Goal: Task Accomplishment & Management: Use online tool/utility

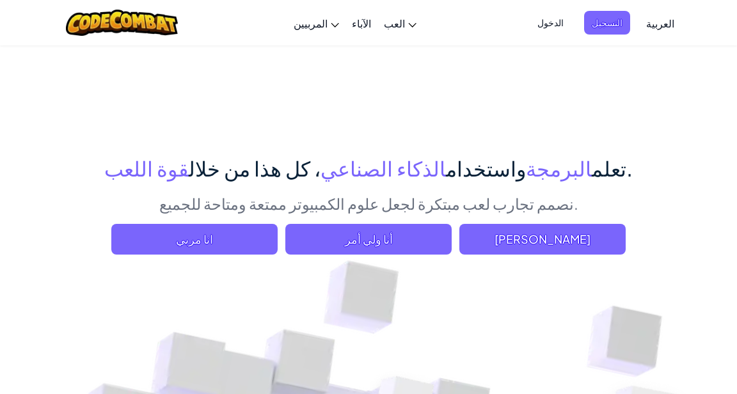
click at [543, 245] on span "[PERSON_NAME]" at bounding box center [542, 239] width 166 height 31
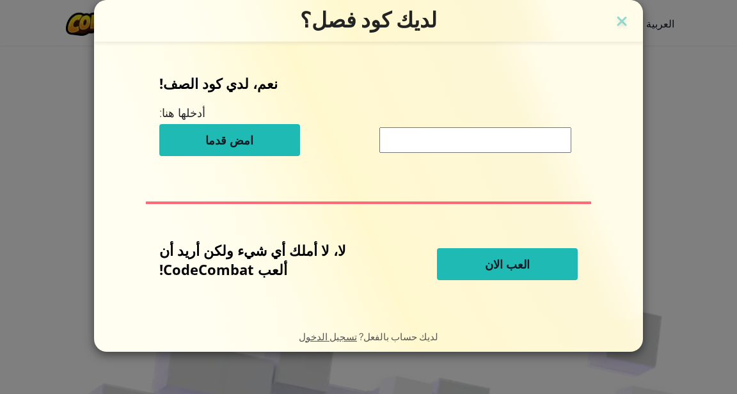
click at [522, 147] on input at bounding box center [475, 140] width 192 height 26
click at [537, 267] on button "العب الان" at bounding box center [507, 264] width 141 height 32
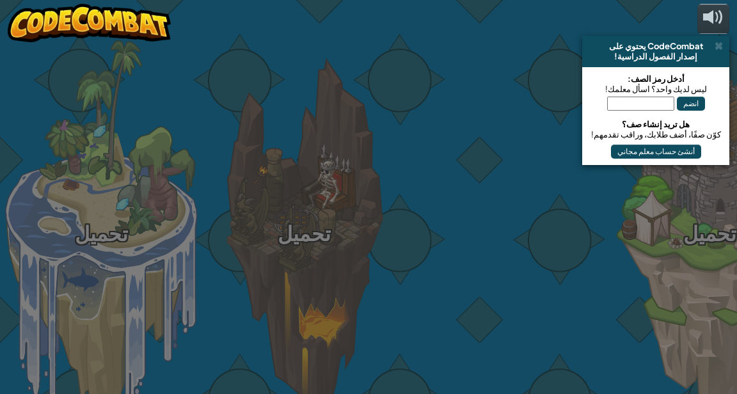
click at [86, 195] on div "تحميل تحميل تحميل تحميل تحميل تحميل تحميل" at bounding box center [368, 197] width 737 height 394
select select "ar"
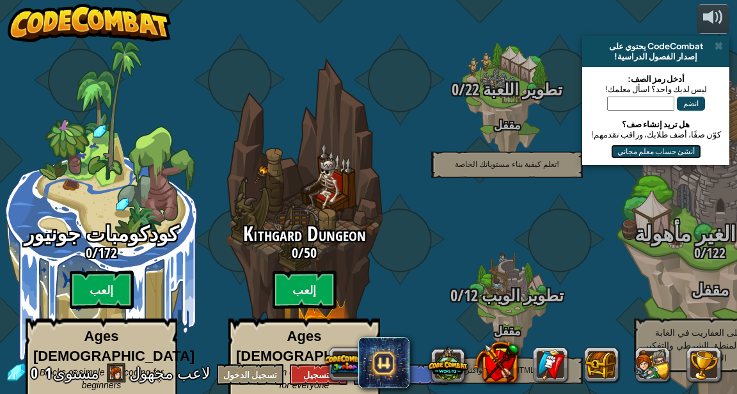
click at [659, 154] on button "أنشئ حساب معلم مجاني" at bounding box center [656, 152] width 90 height 14
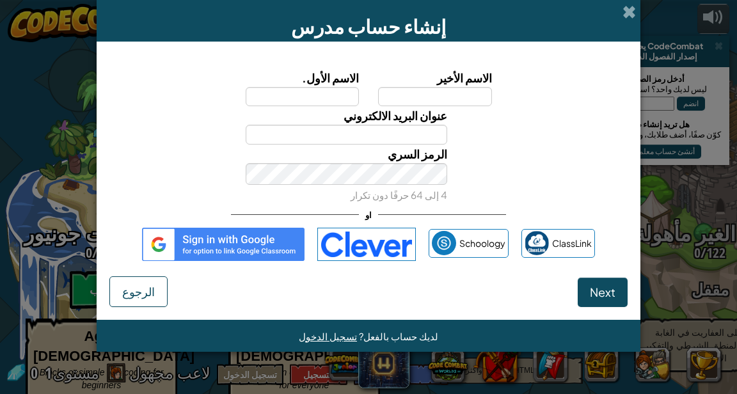
click at [682, 175] on div "إنشاء حساب مدرس الاسم الأول. الاسم الأخير عنوان البريد الالكتروني الرمز السري 4…" at bounding box center [368, 197] width 737 height 394
click at [605, 297] on span "Next" at bounding box center [603, 292] width 26 height 15
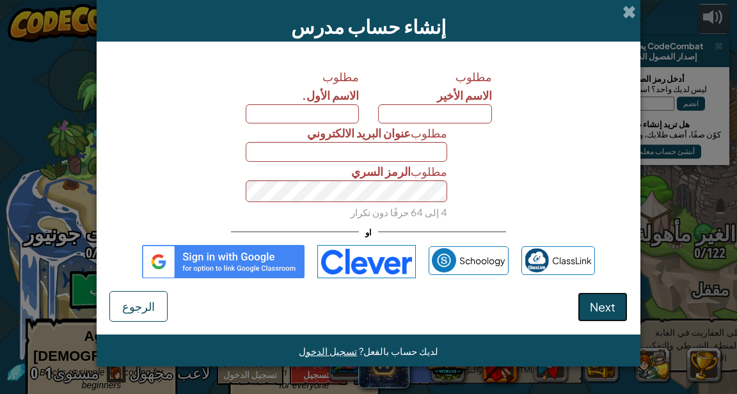
click at [606, 314] on span "Next" at bounding box center [603, 306] width 26 height 15
click at [631, 1] on div "إنشاء حساب مدرس" at bounding box center [369, 21] width 544 height 42
click at [624, 13] on span at bounding box center [629, 11] width 13 height 13
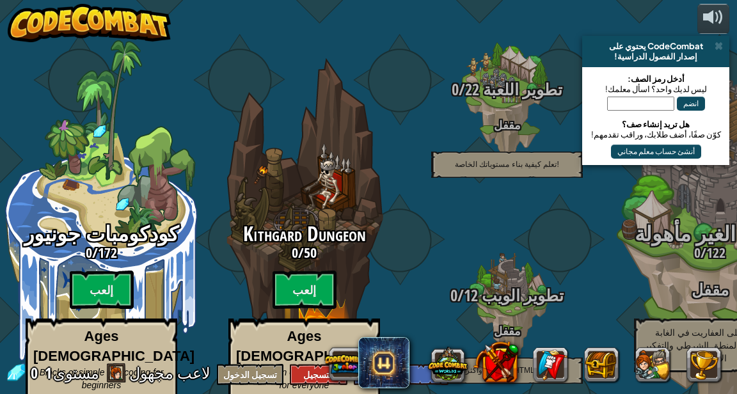
click at [86, 194] on div "كودكومبات جونيور 0 / 172 إلعب Ages [DEMOGRAPHIC_DATA] Blocks or simple text cod…" at bounding box center [101, 243] width 203 height 406
select select "ar"
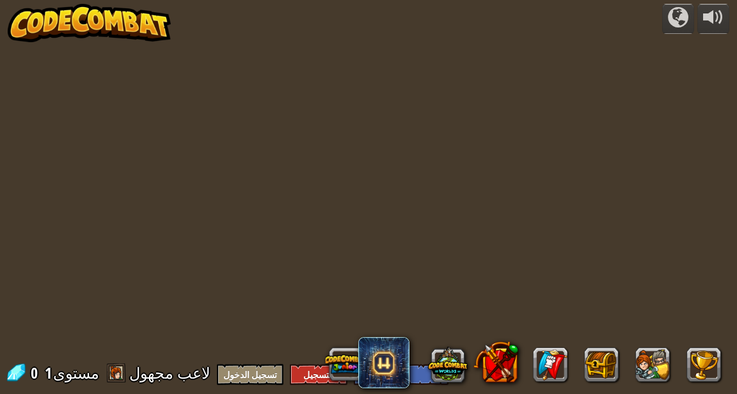
select select "ar"
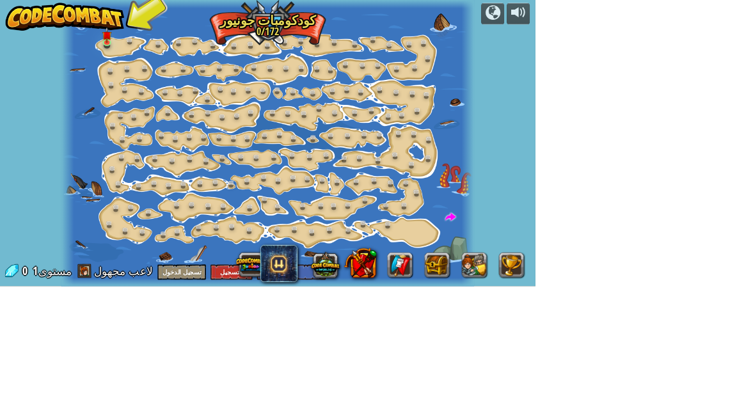
click at [109, 38] on img at bounding box center [90, 23] width 164 height 38
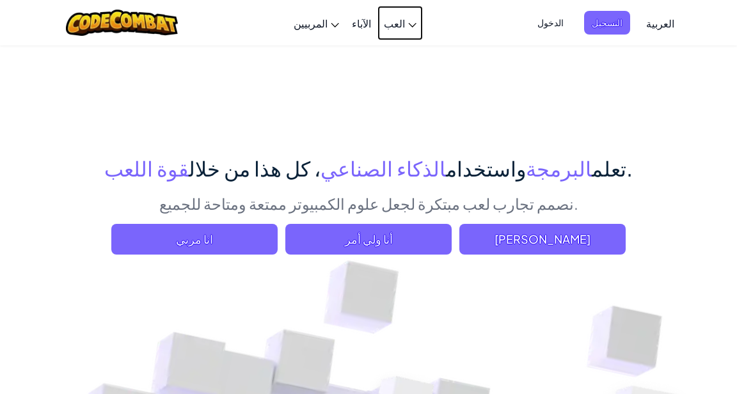
click at [401, 15] on link "العب" at bounding box center [400, 23] width 45 height 35
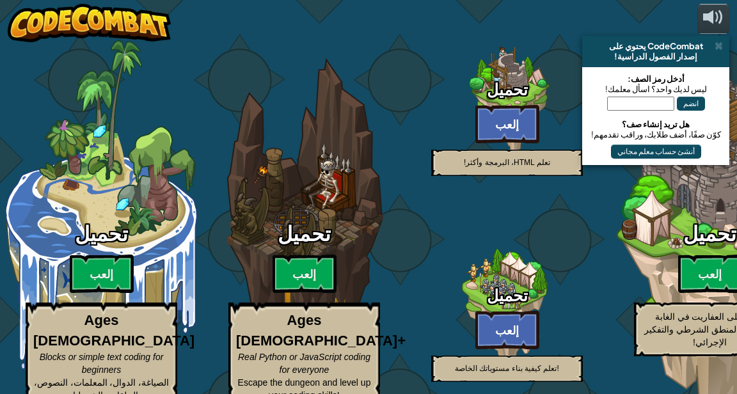
select select "ar"
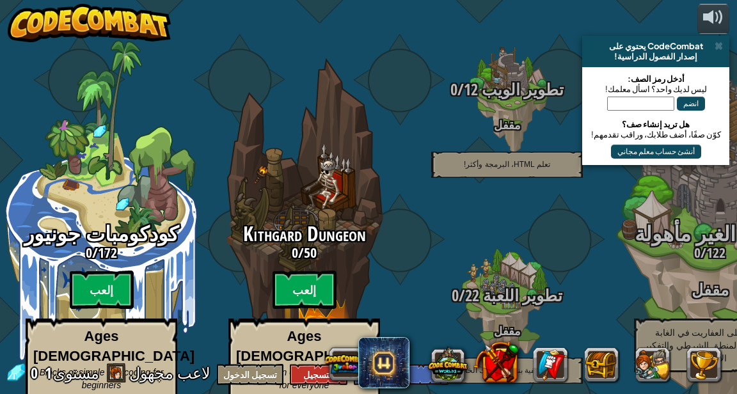
click at [97, 289] on btn "إلعب" at bounding box center [102, 290] width 64 height 38
select select "ar"
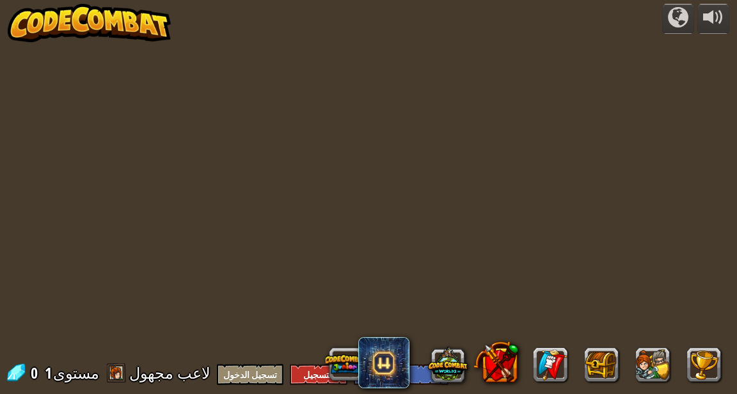
select select "ar"
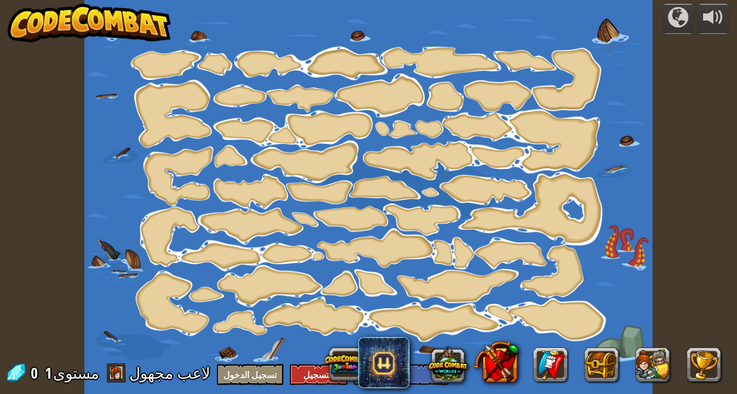
select select "ar"
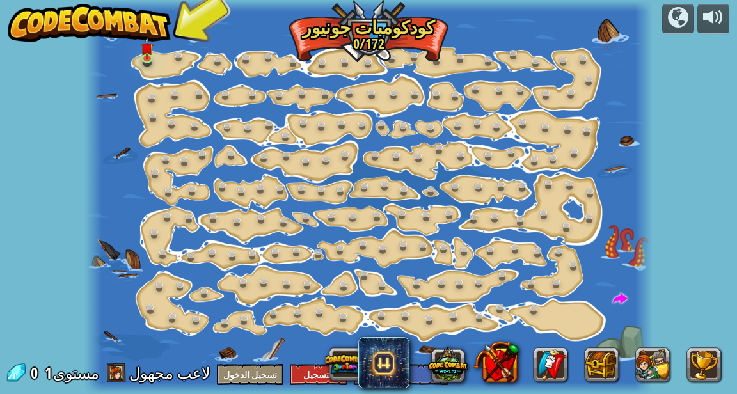
click at [147, 58] on img at bounding box center [147, 48] width 13 height 22
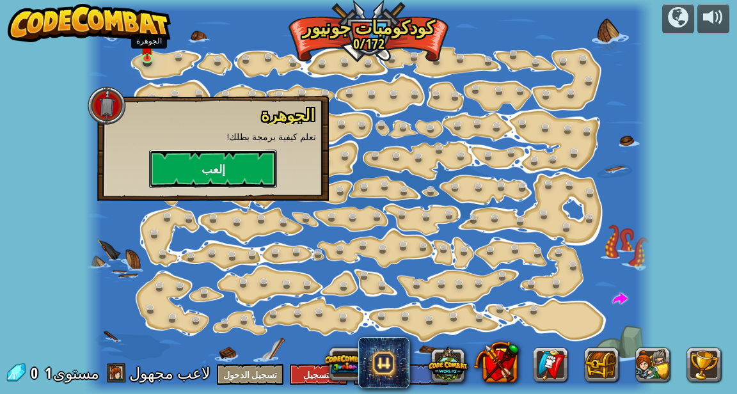
click at [187, 154] on button "إلعب" at bounding box center [213, 169] width 128 height 38
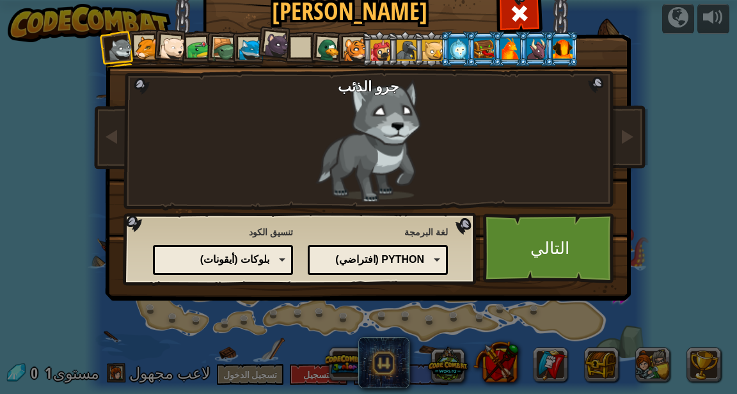
click at [417, 246] on div "Python (افتراضي) JavaScript Lua C++ Java (تجريبي) Python (افتراضي)" at bounding box center [378, 260] width 140 height 30
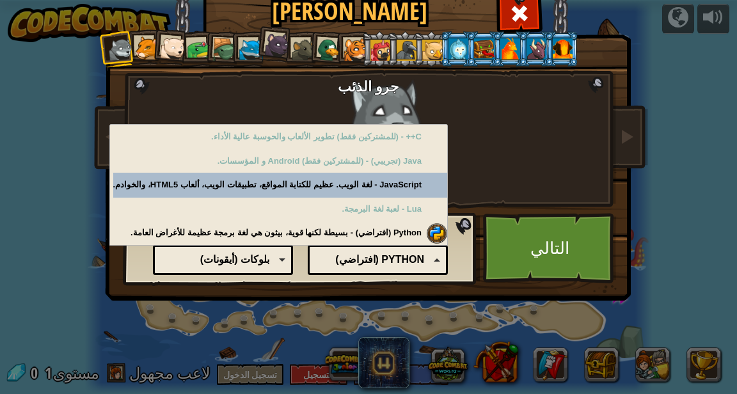
click at [417, 227] on div "Python (افتراضي) - بسيطة لكنها قوية، بيثون هي لغة برمجة عظيمة للأغراض العامة." at bounding box center [280, 233] width 334 height 25
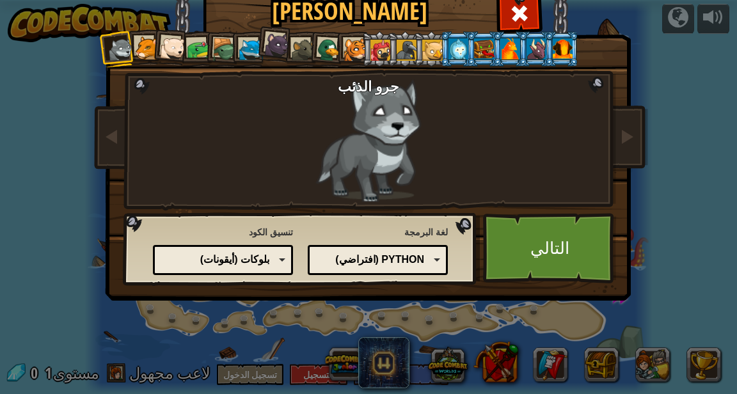
click at [541, 228] on link "التالي" at bounding box center [550, 248] width 134 height 70
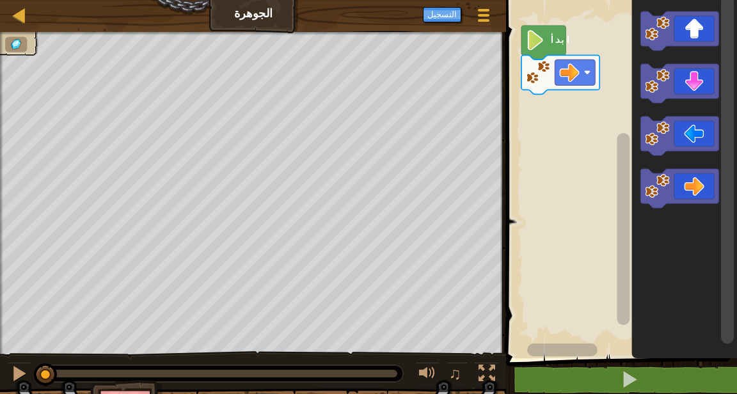
click at [577, 65] on image "مساحة عمل بلوكلي" at bounding box center [569, 73] width 20 height 20
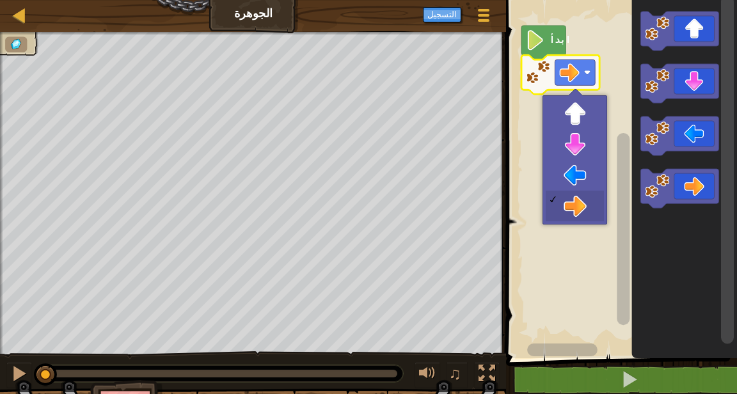
click at [593, 55] on icon "مساحة عمل بلوكلي" at bounding box center [561, 74] width 78 height 39
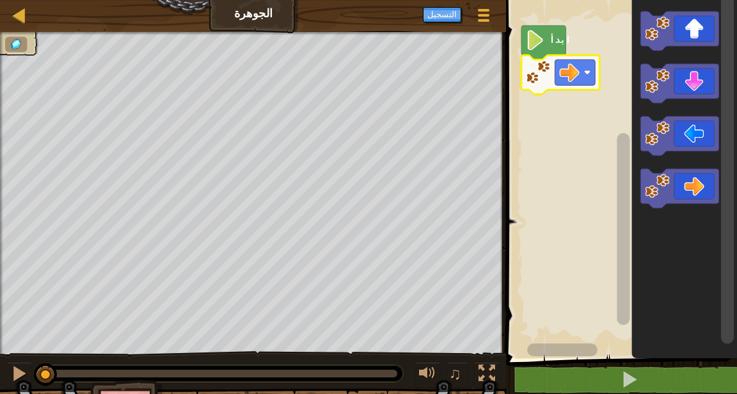
click at [546, 40] on icon "مساحة عمل بلوكلي" at bounding box center [544, 43] width 44 height 34
click at [532, 44] on image "مساحة عمل بلوكلي" at bounding box center [535, 40] width 19 height 20
